Goal: Check status: Check status

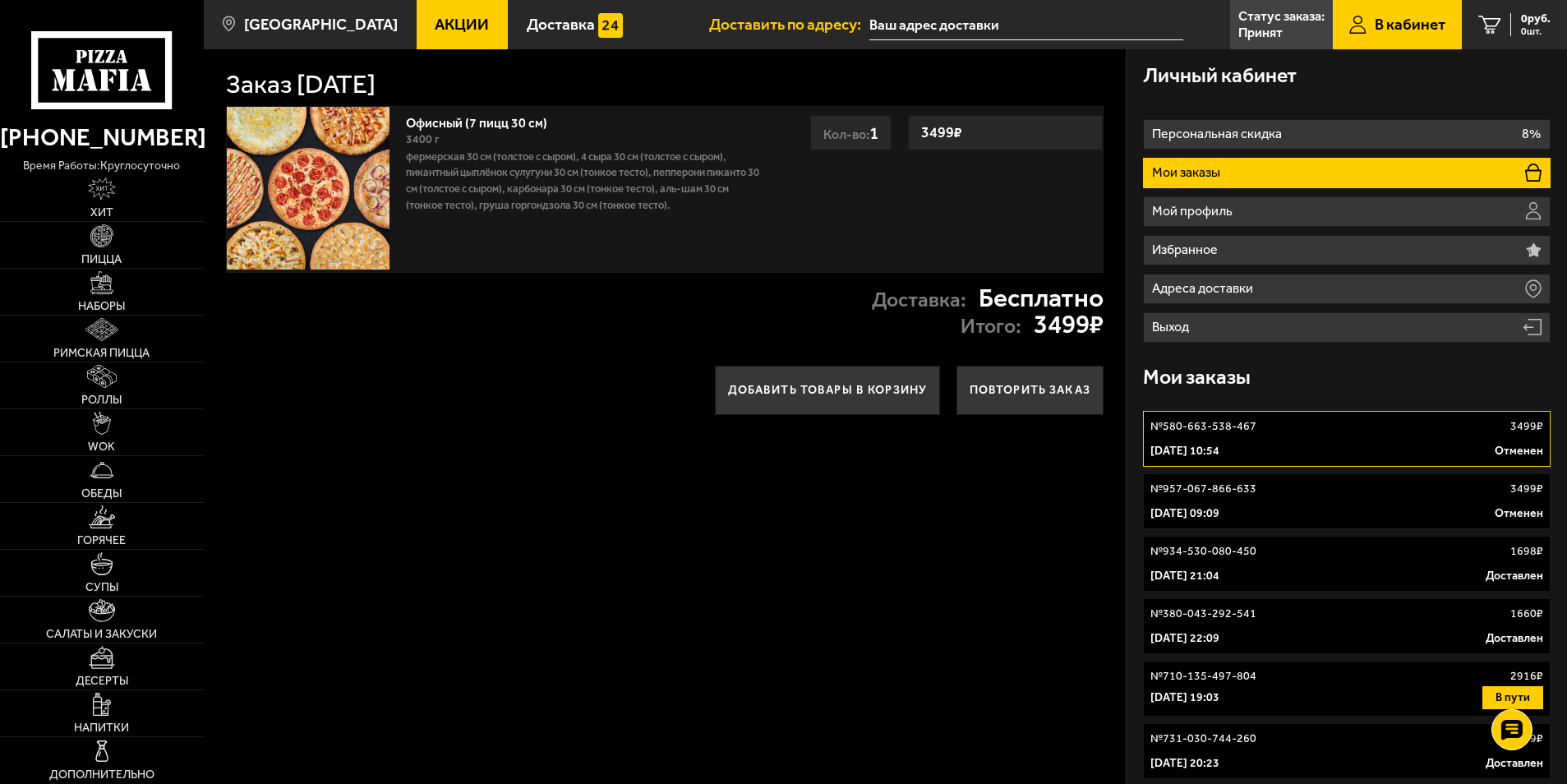
click at [1255, 459] on link "№ 580-663-538-467 3499 ₽ 28 августа 2025 г. 10:54 Отменен" at bounding box center [1346, 438] width 408 height 56
click at [1207, 477] on link "№ 957-067-866-633 3499 ₽ 28 августа 2025 г. 09:09 Отменен" at bounding box center [1346, 501] width 408 height 56
click at [1191, 426] on p "№ 580-663-538-467" at bounding box center [1203, 426] width 106 height 16
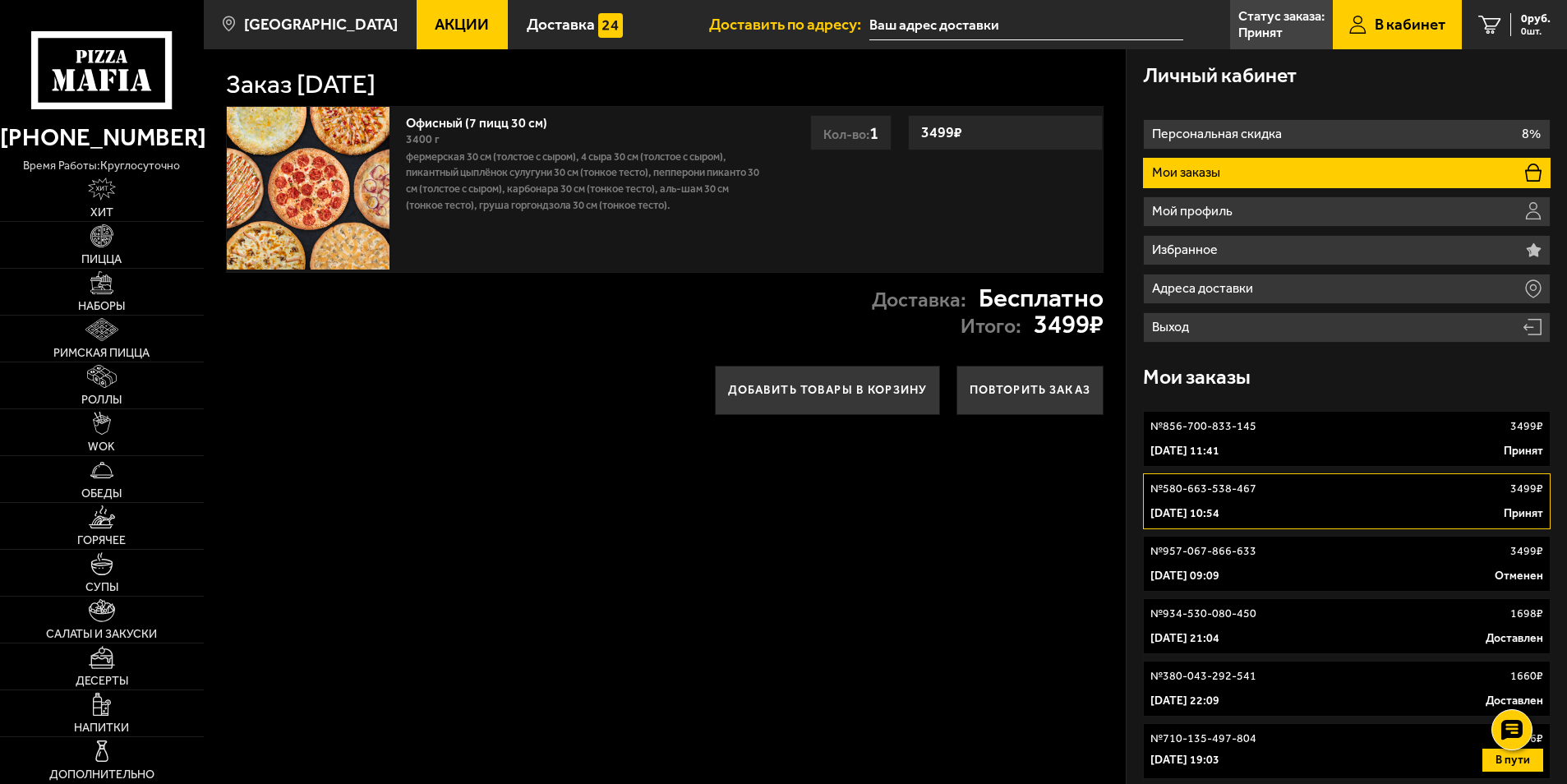
click at [1210, 435] on link "№ 856-700-833-145 3499 ₽ 28 августа 2025 г. 11:41 Принят" at bounding box center [1346, 438] width 408 height 56
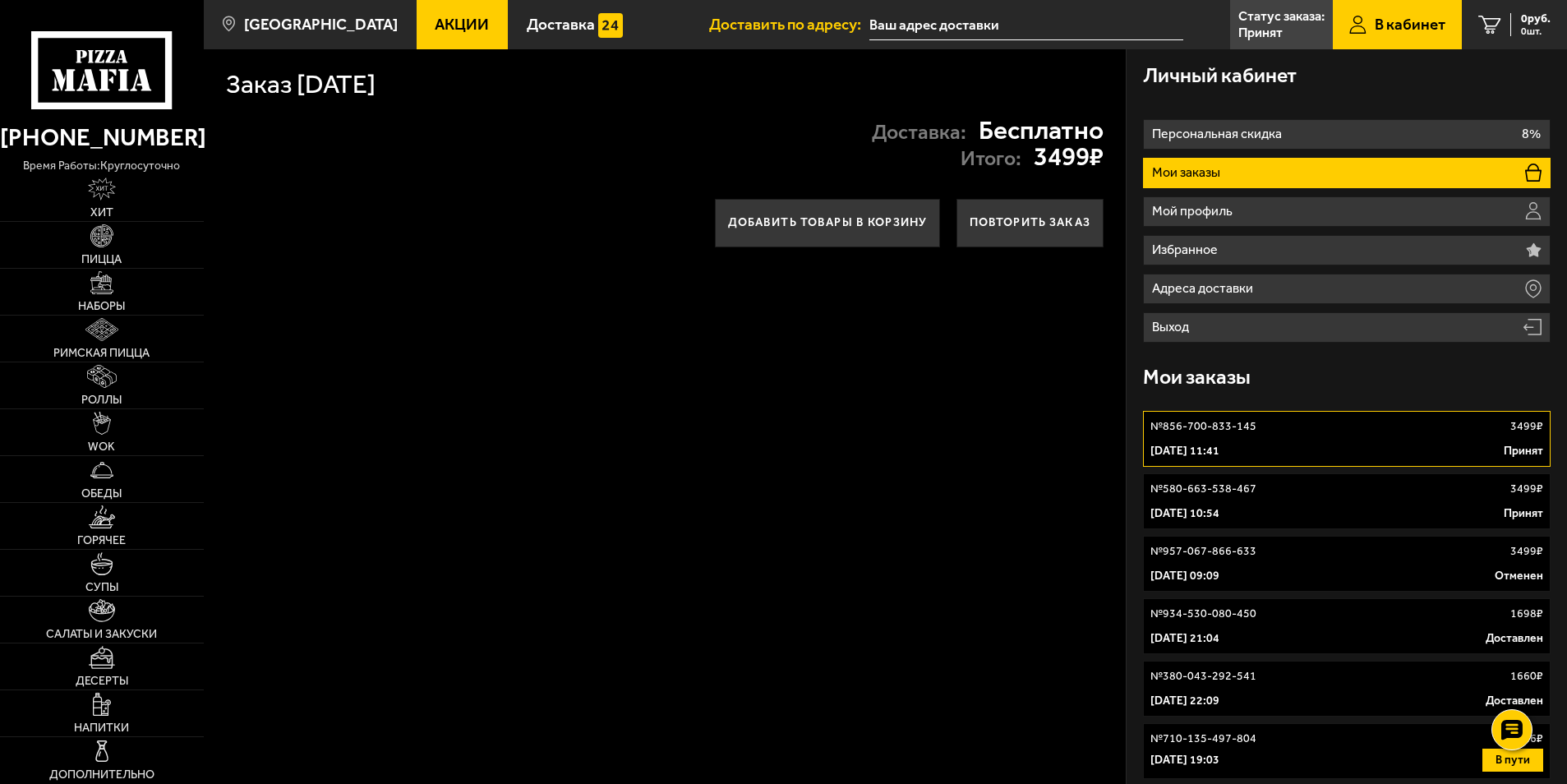
click at [1289, 502] on link "№ 580-663-538-467 3499 ₽ 28 августа 2025 г. 10:54 Принят" at bounding box center [1346, 501] width 408 height 56
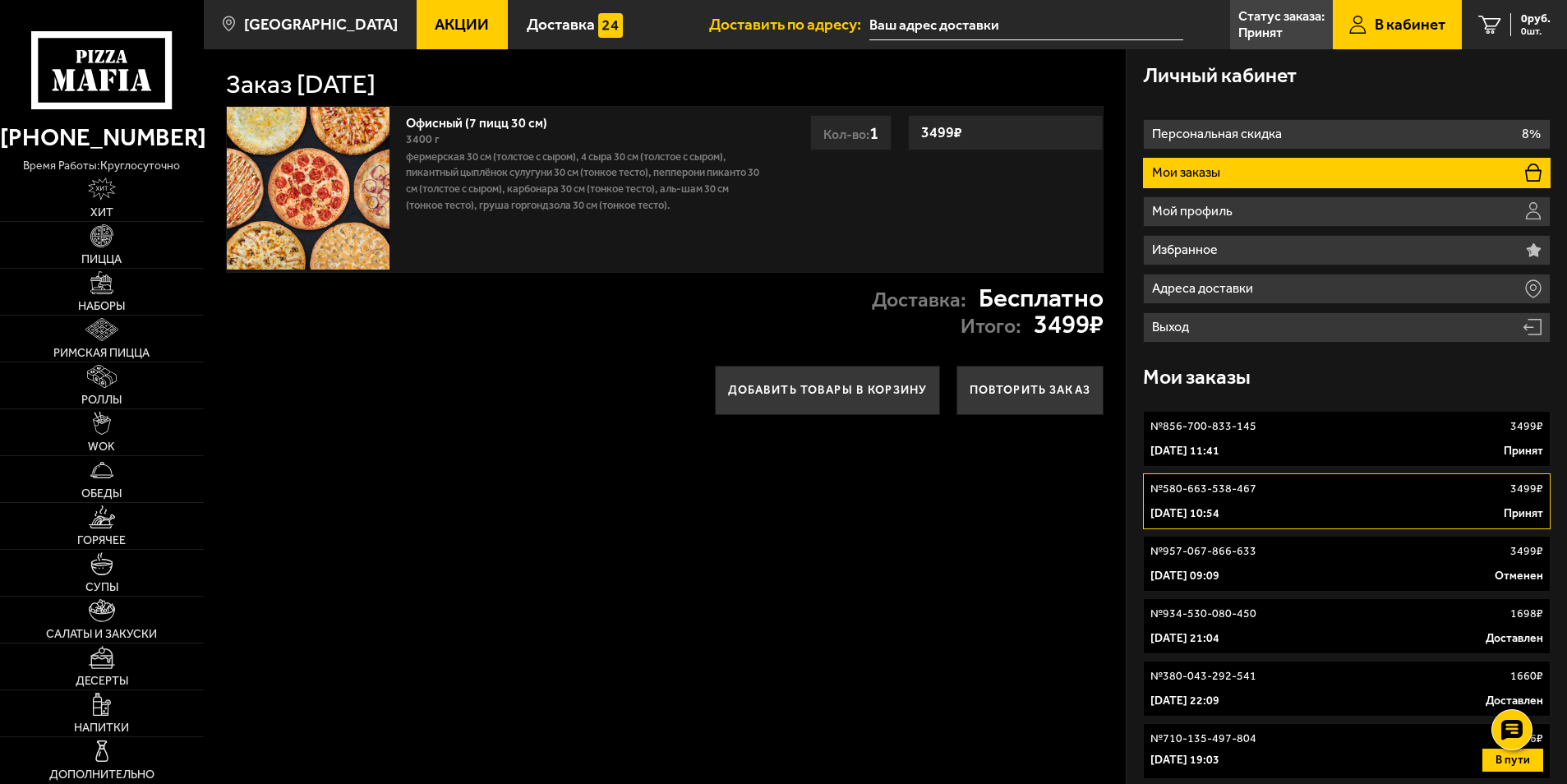
click at [1285, 450] on div "28 августа 2025 г. 11:41 Принят" at bounding box center [1347, 451] width 393 height 16
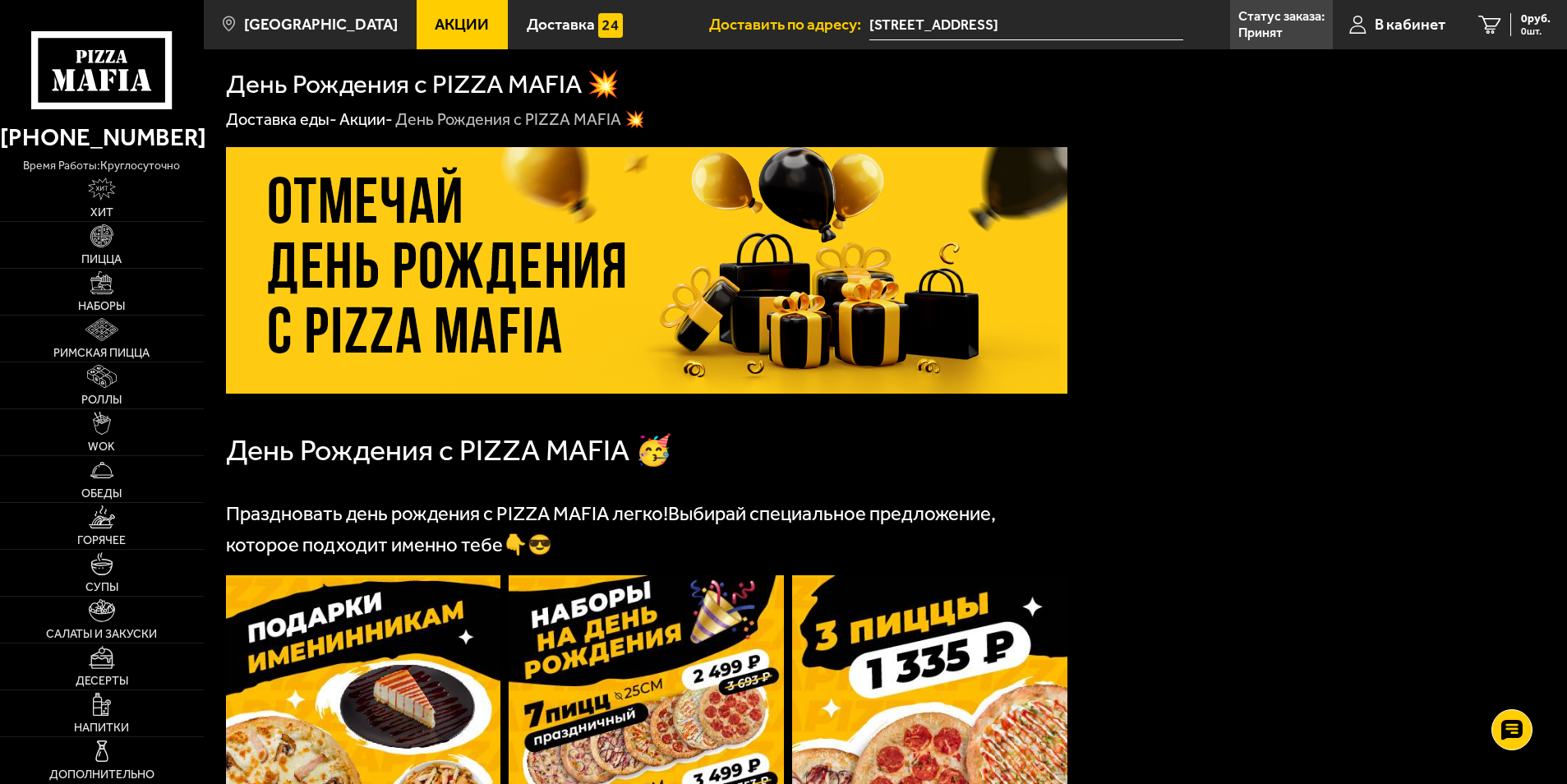
scroll to position [493, 0]
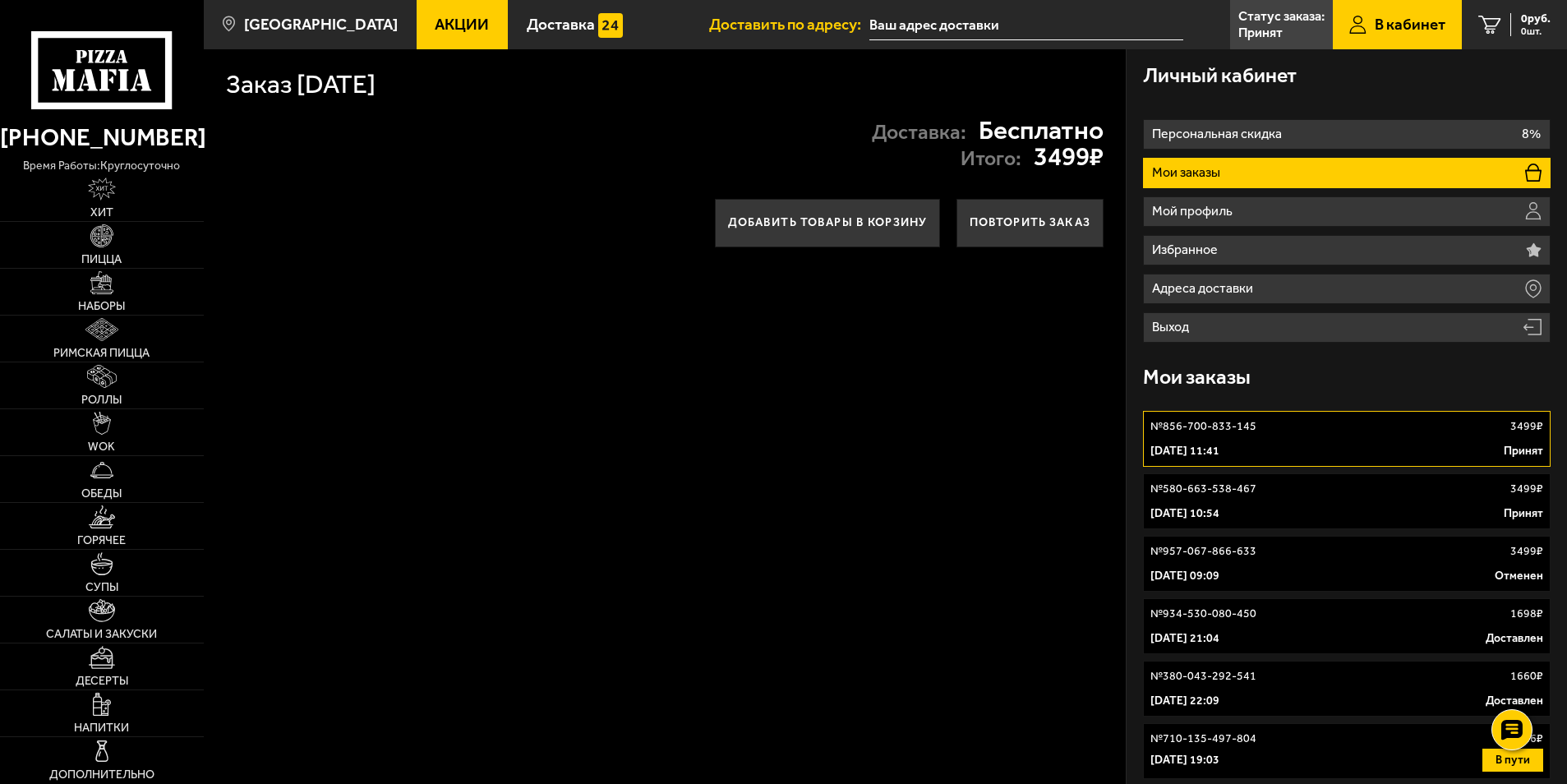
click at [1260, 418] on div "№ 856-700-833-145 3499 ₽" at bounding box center [1347, 426] width 393 height 16
click at [1241, 430] on p "№ 856-700-833-145" at bounding box center [1203, 426] width 106 height 16
click at [535, 28] on span "Доставка" at bounding box center [560, 24] width 68 height 15
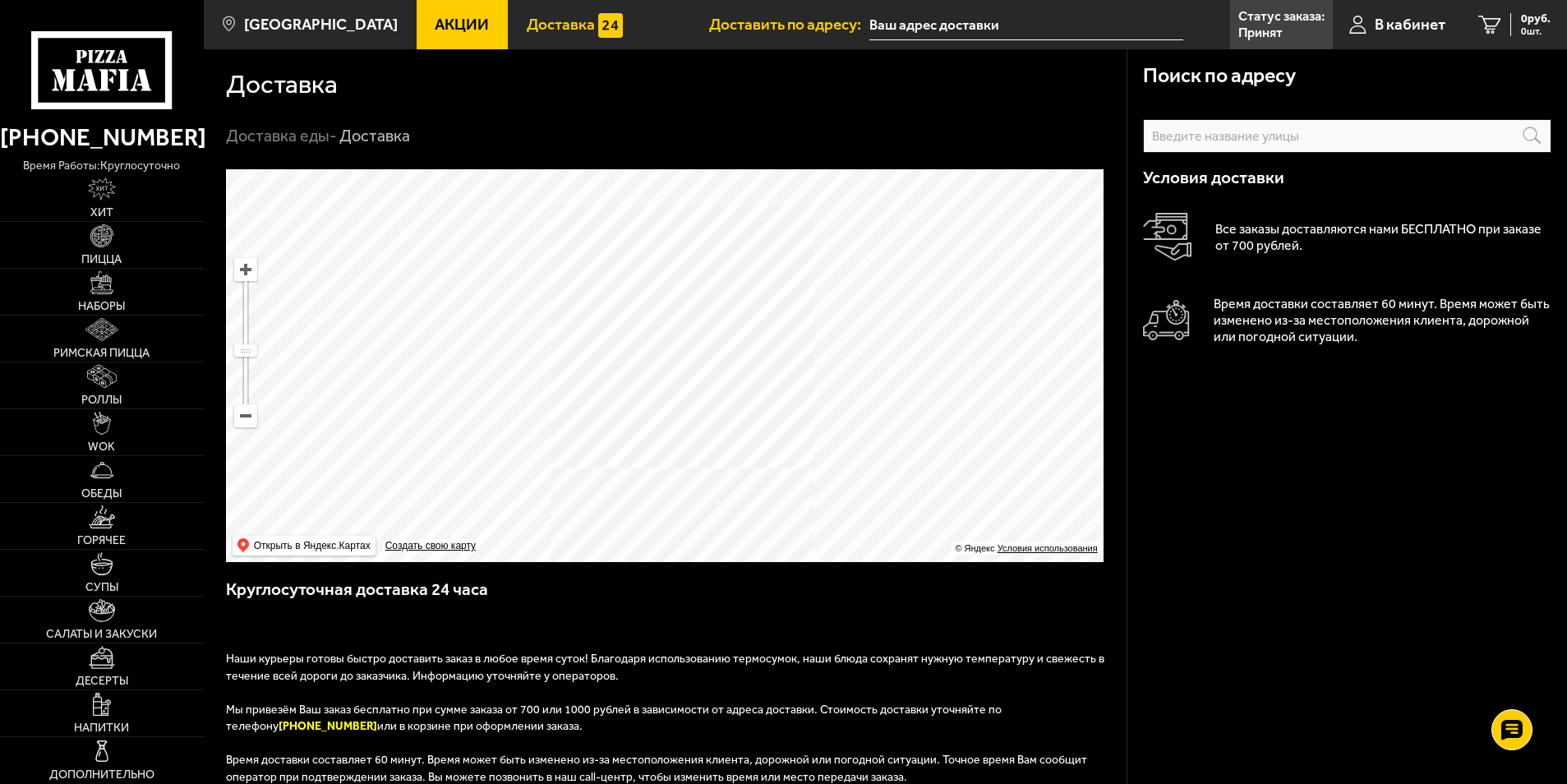
click at [435, 23] on span "Акции" at bounding box center [461, 24] width 54 height 15
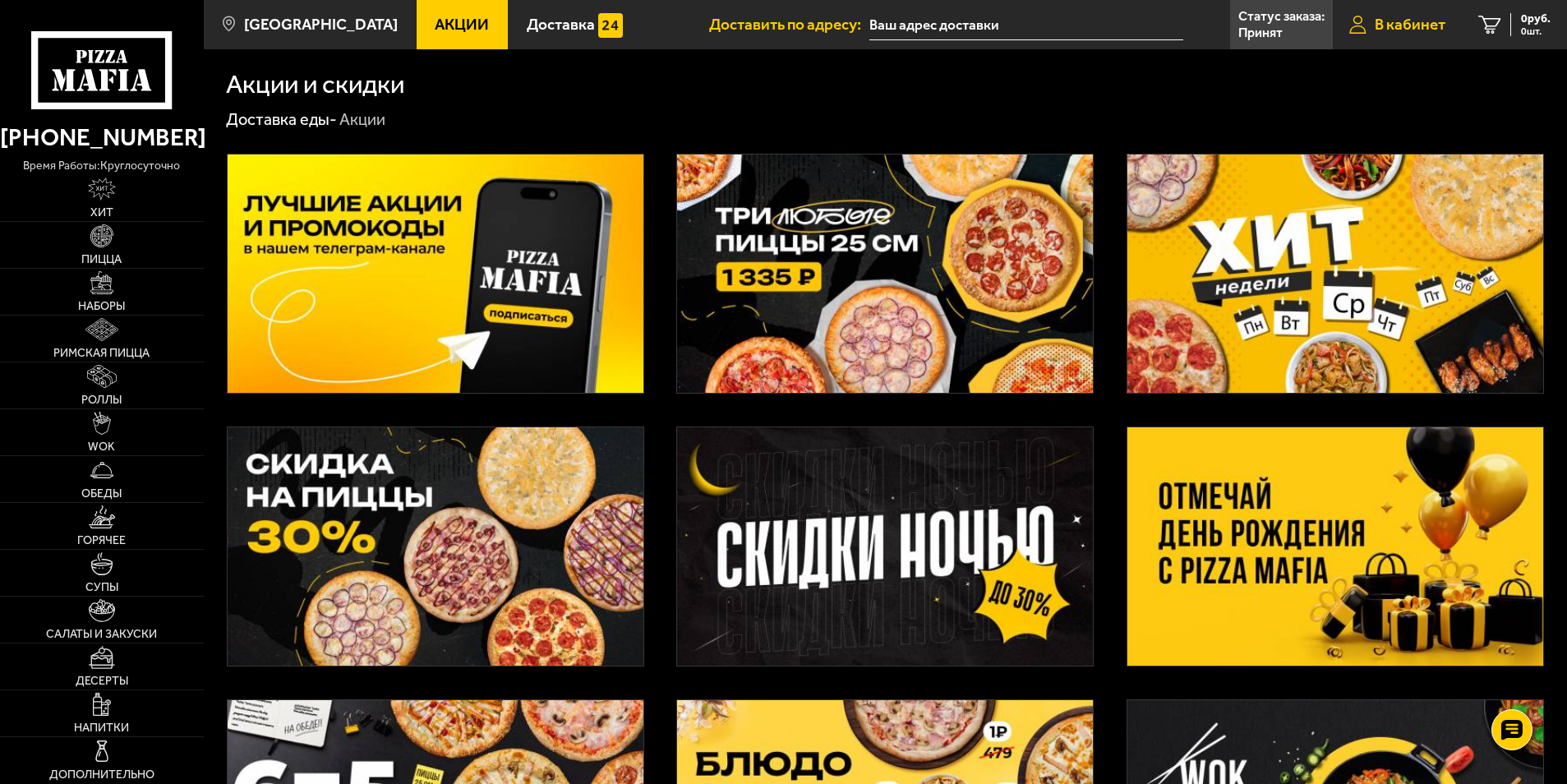
click at [1394, 21] on span "В кабинет" at bounding box center [1410, 24] width 70 height 15
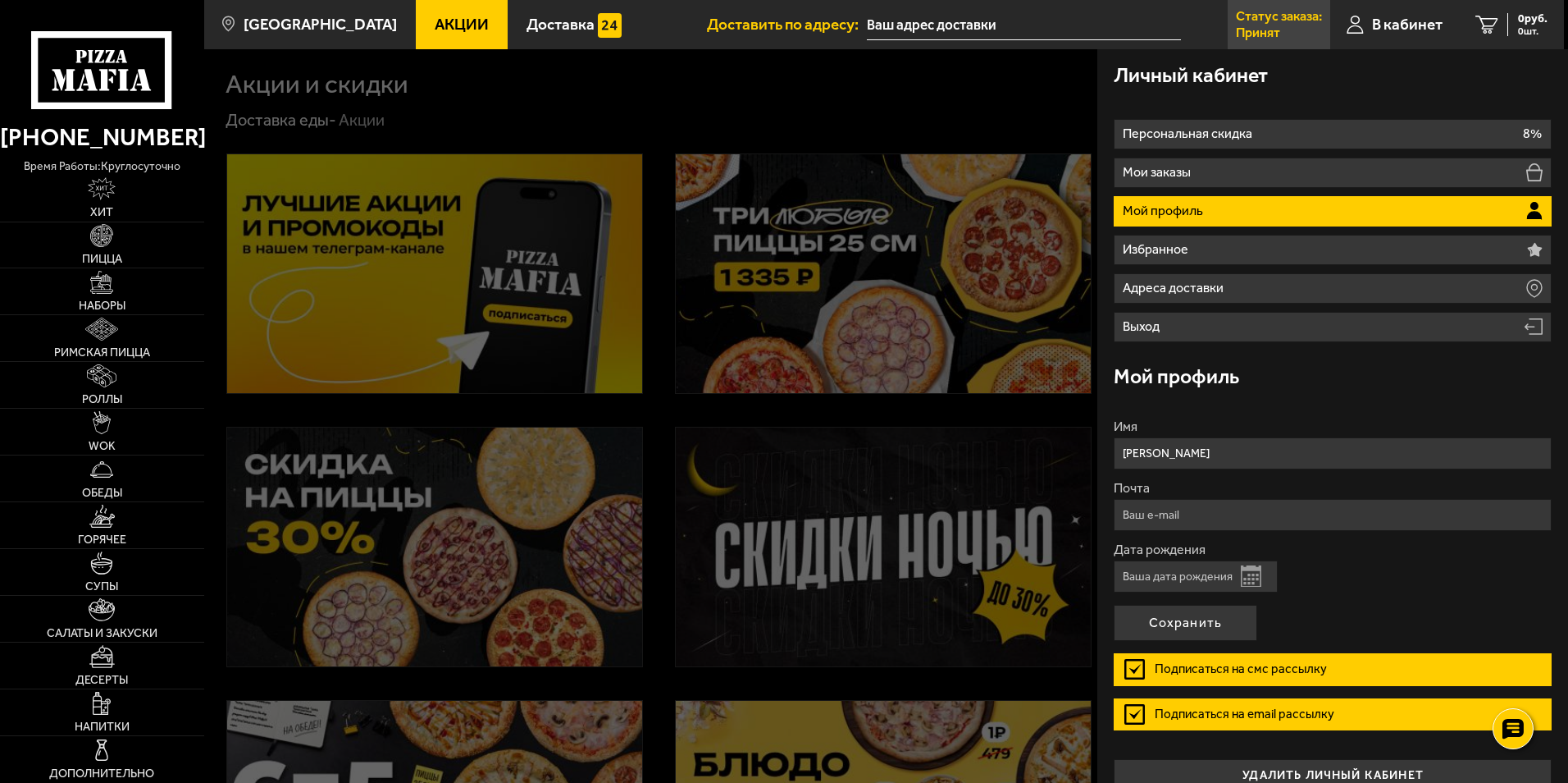
click at [1283, 30] on link "Статус заказа: Принят" at bounding box center [1279, 24] width 103 height 49
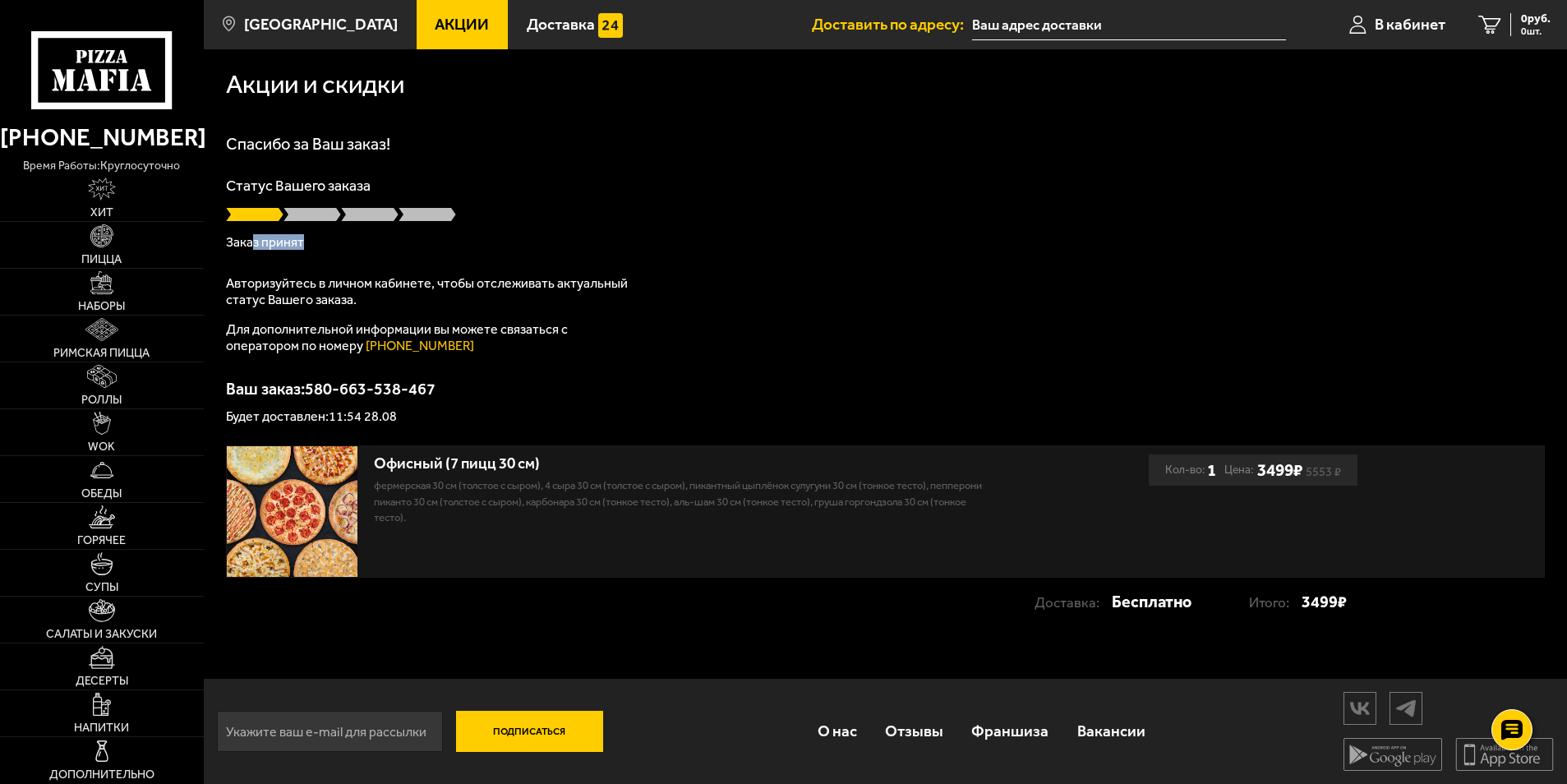
drag, startPoint x: 305, startPoint y: 241, endPoint x: 250, endPoint y: 243, distance: 55.0
click at [250, 243] on p "Заказ принят" at bounding box center [885, 242] width 1319 height 13
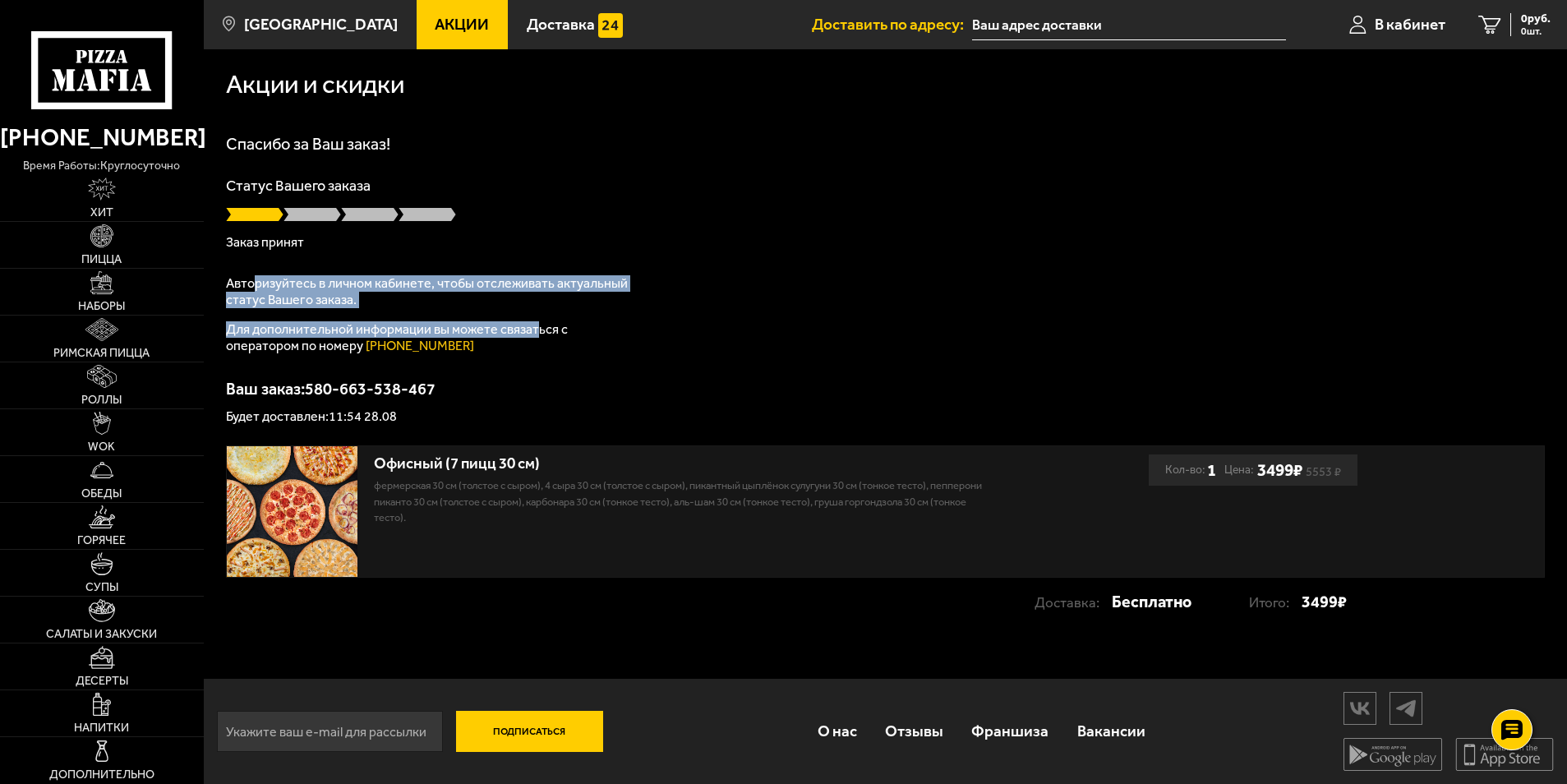
drag, startPoint x: 255, startPoint y: 281, endPoint x: 538, endPoint y: 316, distance: 285.2
click at [538, 316] on div "Авторизуйтесь в личном кабинете, чтобы отслеживать актуальный статус Вашего зак…" at bounding box center [431, 314] width 411 height 79
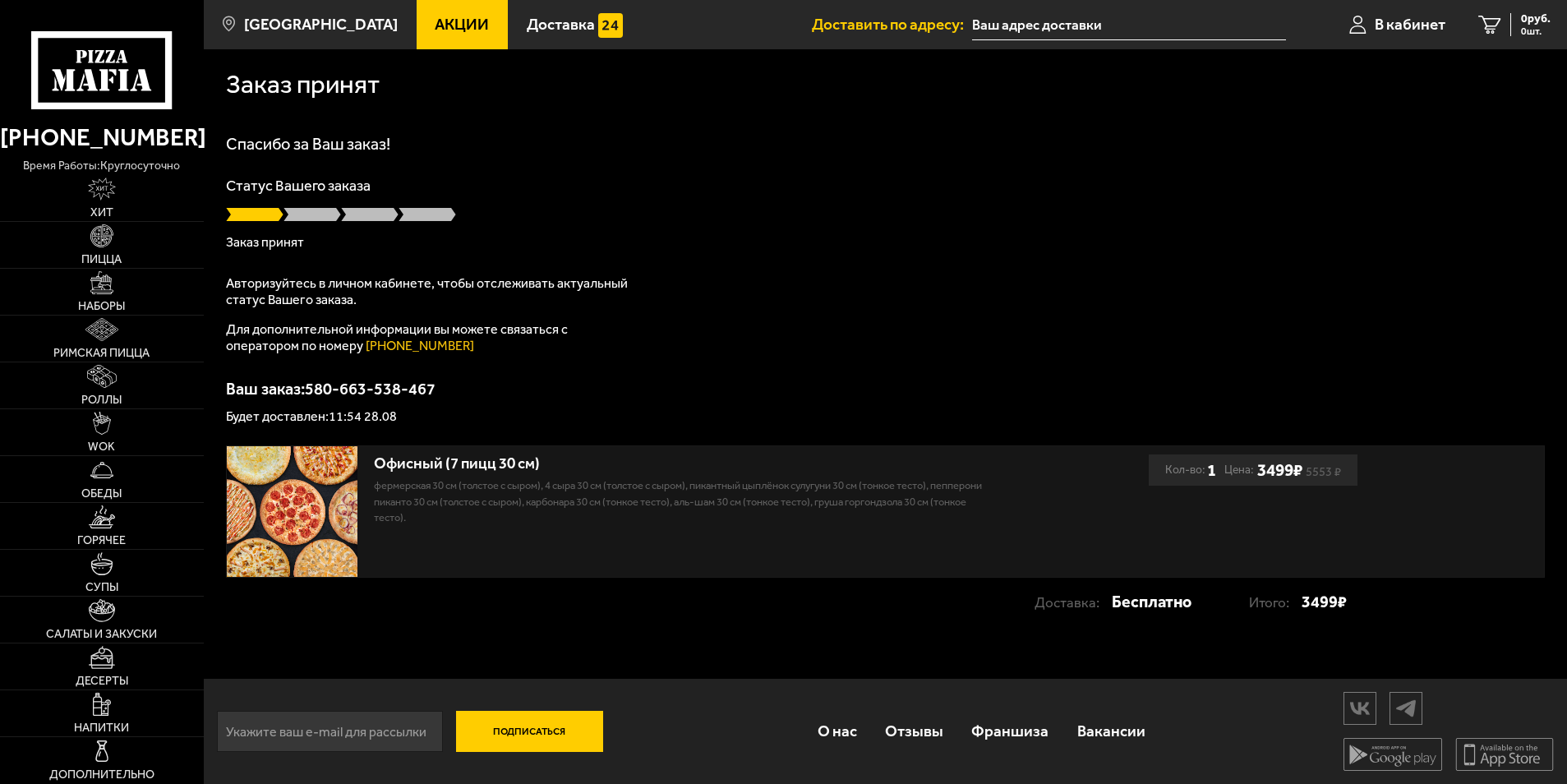
type input "[STREET_ADDRESS]"
drag, startPoint x: 290, startPoint y: 243, endPoint x: 338, endPoint y: 244, distance: 48.0
click at [338, 244] on p "Заказ принят" at bounding box center [885, 242] width 1319 height 13
click at [338, 243] on p "Заказ принят" at bounding box center [885, 242] width 1319 height 13
click at [101, 131] on link "[PHONE_NUMBER]" at bounding box center [101, 137] width 204 height 40
